Goal: Navigation & Orientation: Find specific page/section

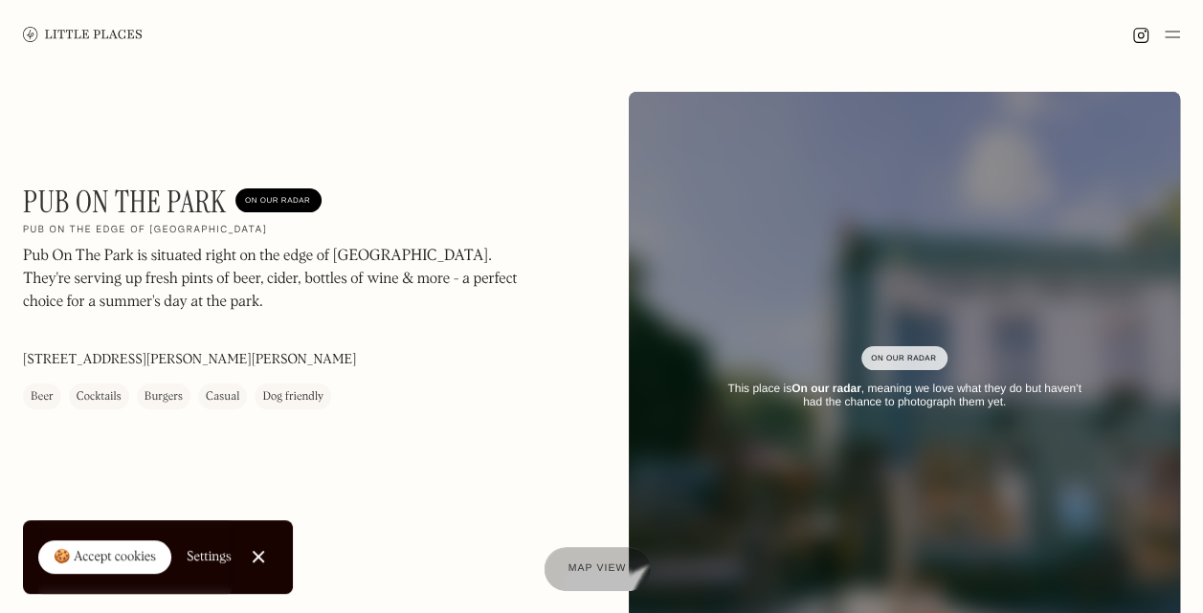
click at [593, 572] on span "Map view" at bounding box center [597, 569] width 58 height 11
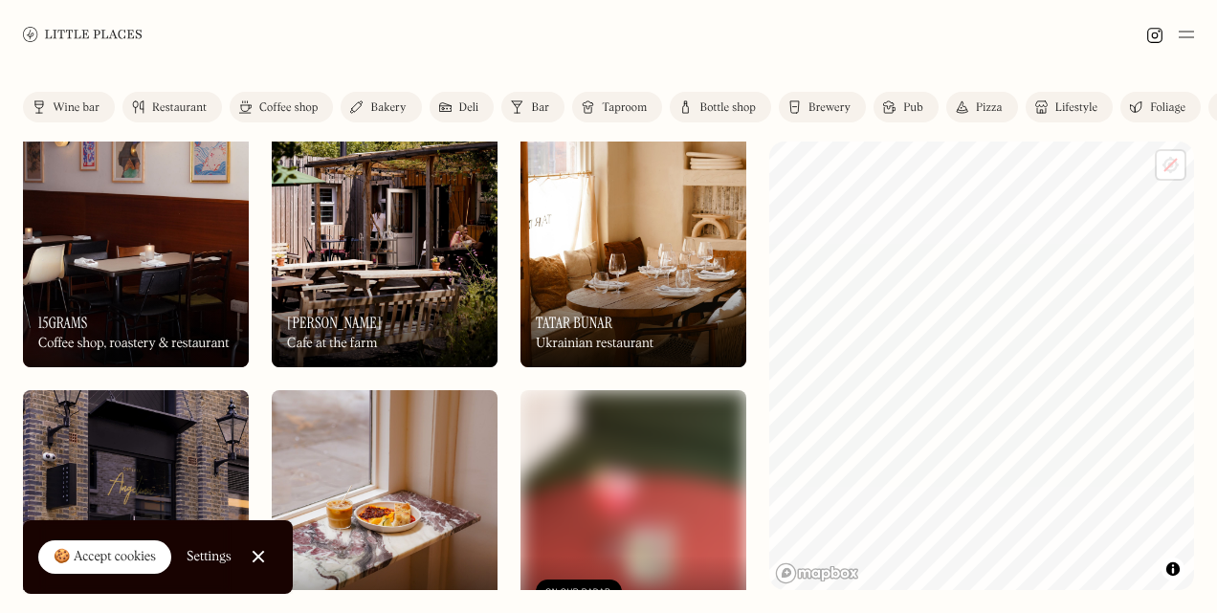
scroll to position [574, 0]
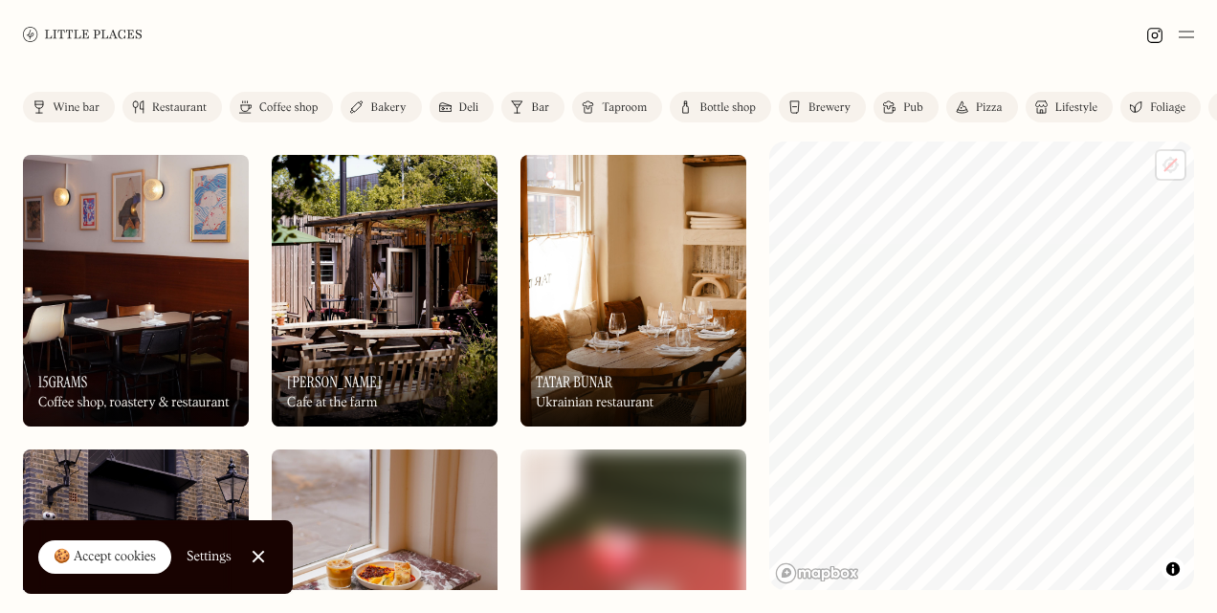
click at [376, 402] on div "Cafe at the farm" at bounding box center [332, 403] width 90 height 16
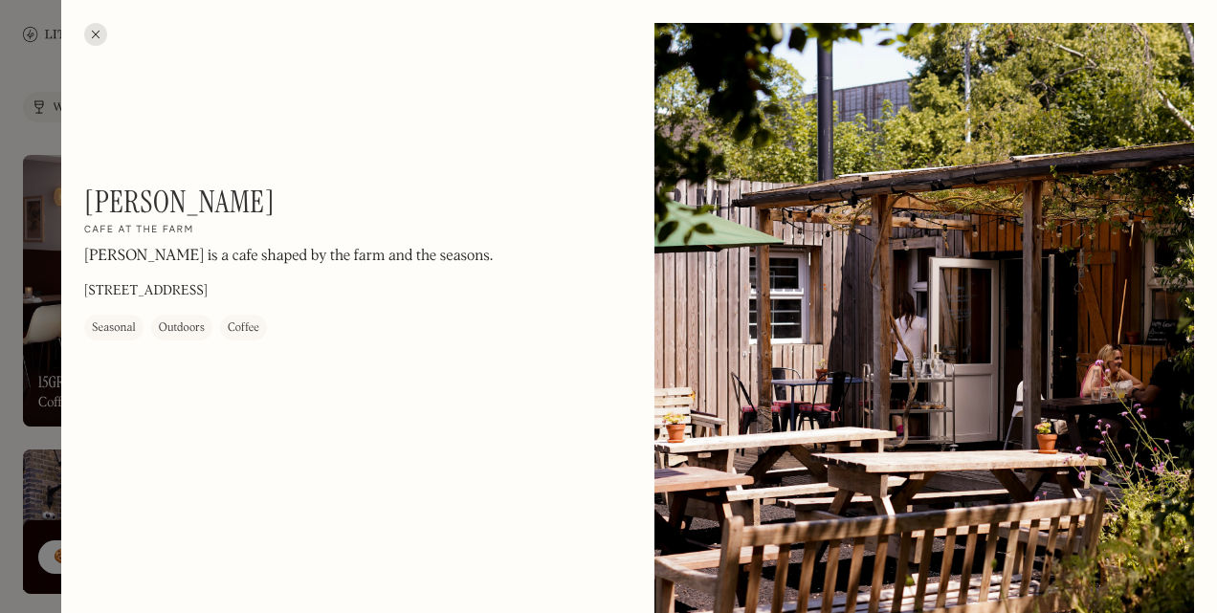
click at [2, 95] on div at bounding box center [608, 306] width 1217 height 613
